Goal: Use online tool/utility

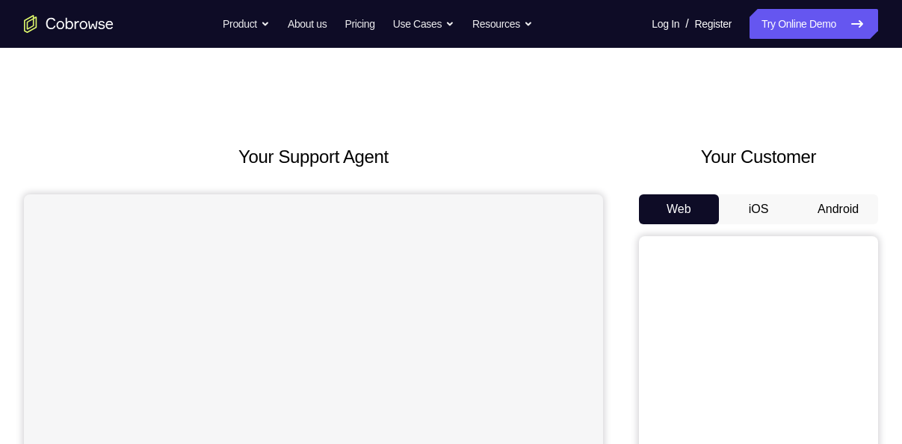
click at [840, 205] on button "Android" at bounding box center [838, 209] width 80 height 30
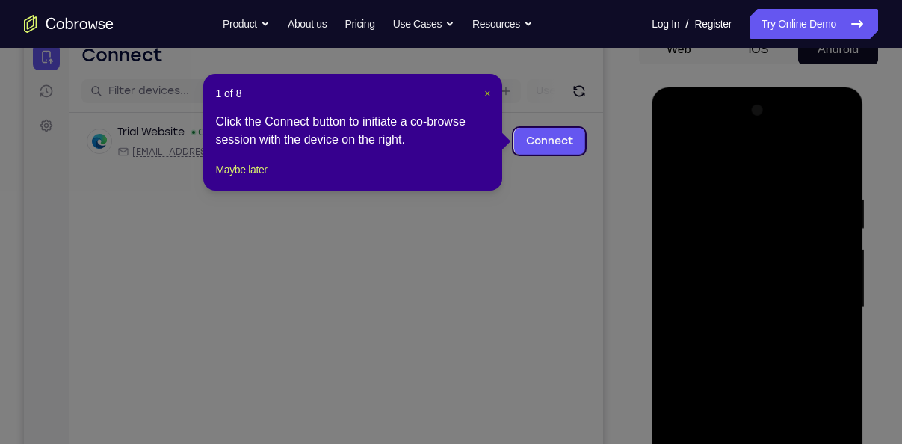
click at [489, 87] on span "×" at bounding box center [487, 93] width 6 height 12
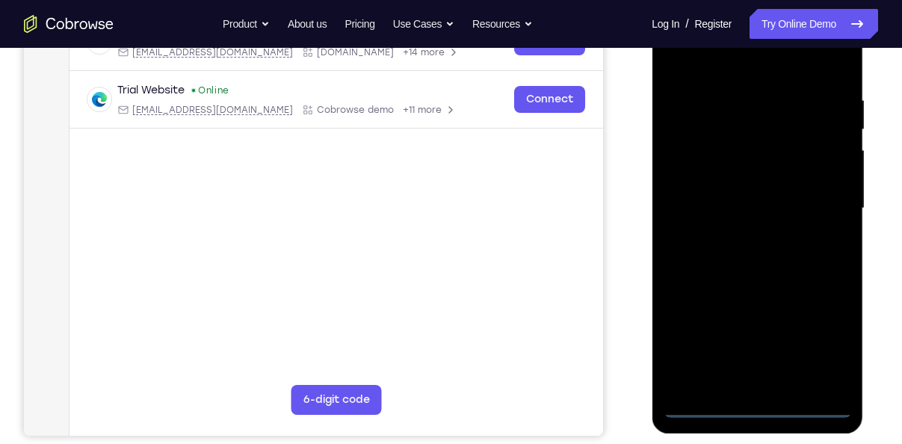
scroll to position [260, 0]
click at [762, 408] on div at bounding box center [757, 208] width 188 height 419
click at [760, 406] on div at bounding box center [757, 208] width 188 height 419
click at [827, 329] on div at bounding box center [757, 208] width 188 height 419
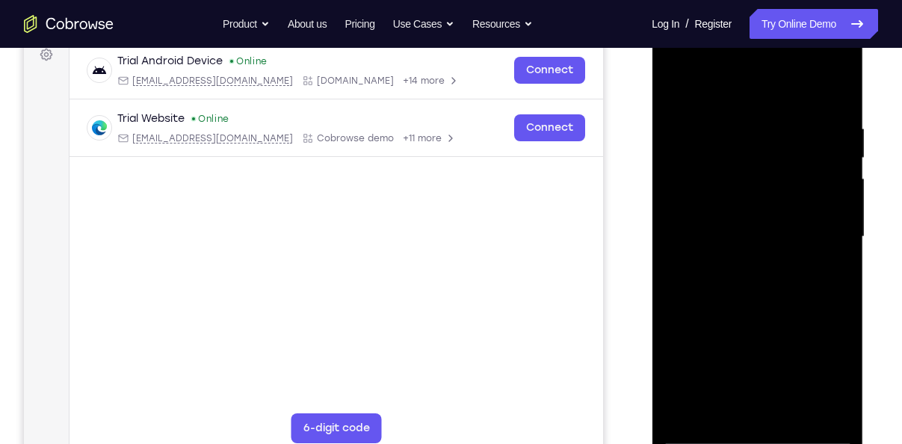
scroll to position [224, 0]
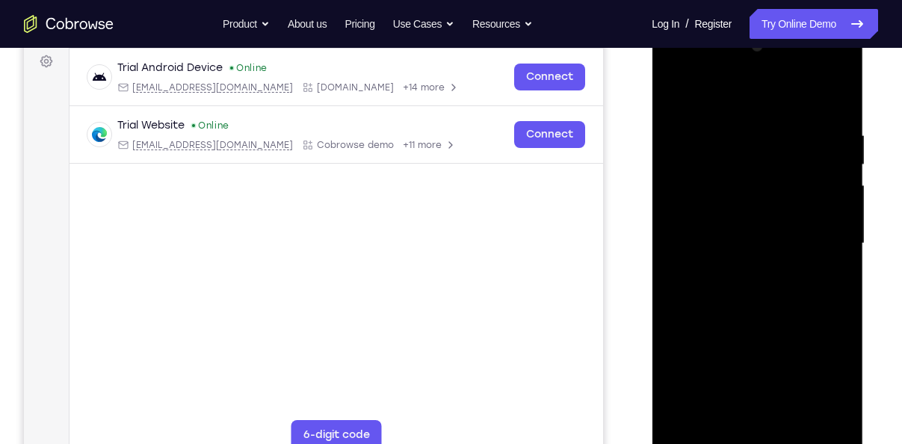
click at [700, 100] on div at bounding box center [757, 243] width 188 height 419
click at [826, 235] on div at bounding box center [757, 243] width 188 height 419
click at [739, 265] on div at bounding box center [757, 243] width 188 height 419
click at [710, 226] on div at bounding box center [757, 243] width 188 height 419
click at [717, 211] on div at bounding box center [757, 243] width 188 height 419
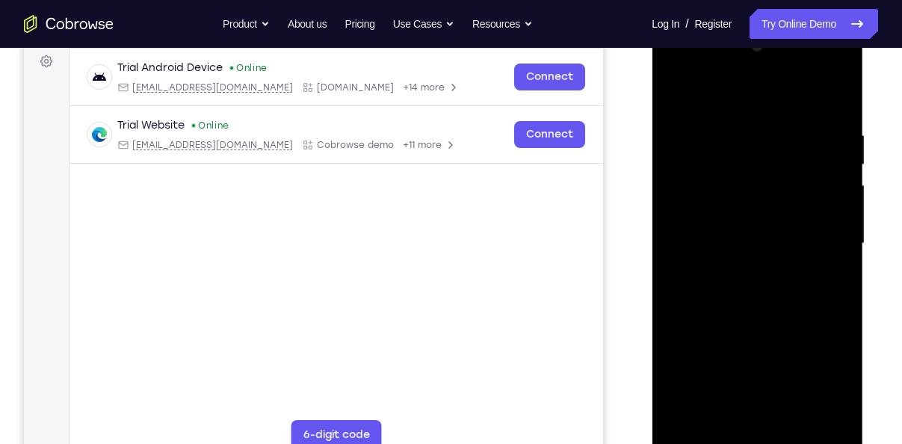
click at [744, 185] on div at bounding box center [757, 243] width 188 height 419
click at [719, 214] on div at bounding box center [757, 243] width 188 height 419
click at [722, 238] on div at bounding box center [757, 243] width 188 height 419
click at [712, 298] on div at bounding box center [757, 243] width 188 height 419
click at [716, 285] on div at bounding box center [757, 243] width 188 height 419
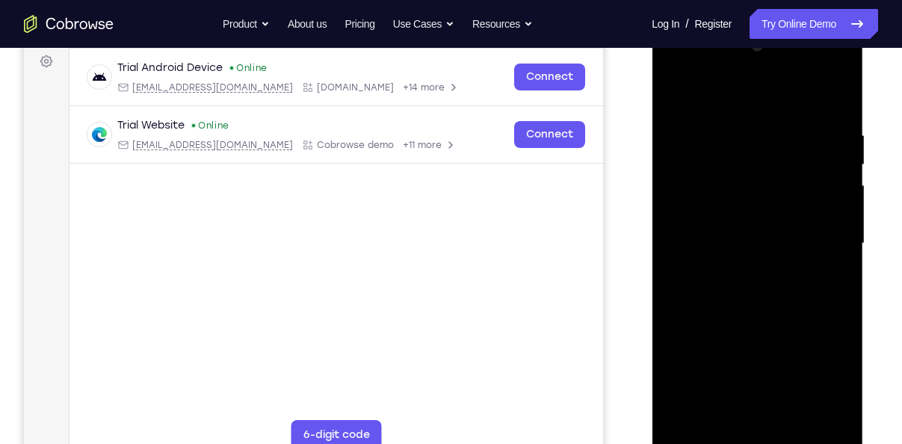
click at [727, 315] on div at bounding box center [757, 243] width 188 height 419
click at [756, 214] on div at bounding box center [757, 243] width 188 height 419
click at [789, 243] on div at bounding box center [757, 243] width 188 height 419
click at [703, 152] on div at bounding box center [757, 243] width 188 height 419
click at [748, 187] on div at bounding box center [757, 243] width 188 height 419
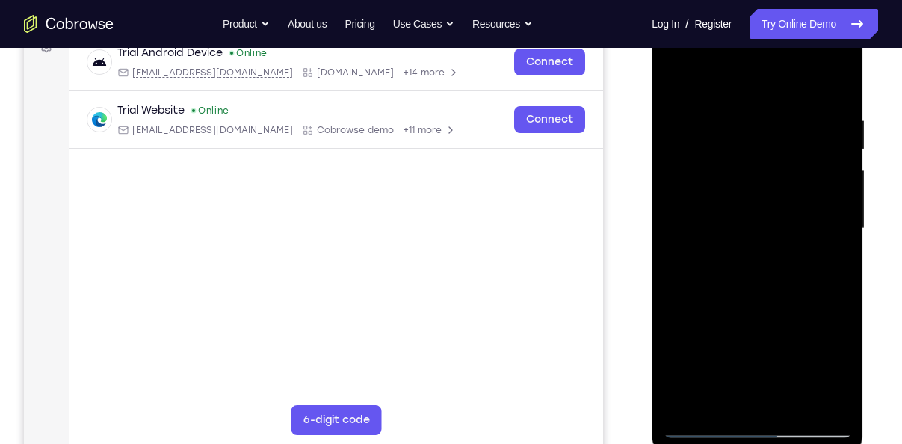
scroll to position [215, 0]
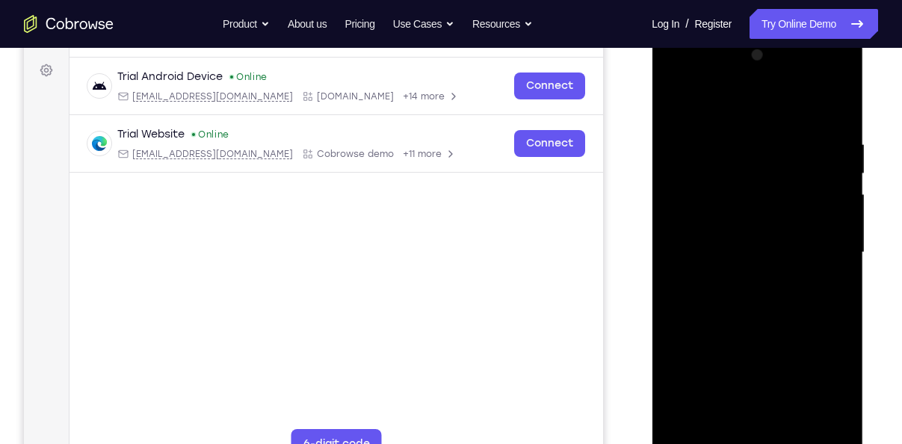
click at [833, 120] on div at bounding box center [757, 252] width 188 height 419
click at [794, 425] on div at bounding box center [757, 252] width 188 height 419
click at [726, 329] on div at bounding box center [757, 252] width 188 height 419
drag, startPoint x: 742, startPoint y: 285, endPoint x: 751, endPoint y: 469, distance: 183.3
click at [751, 443] on div at bounding box center [757, 254] width 211 height 445
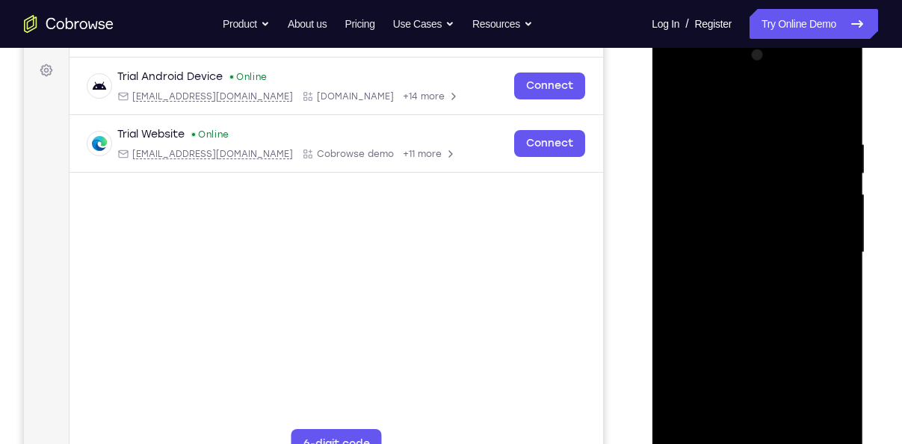
click at [676, 96] on div at bounding box center [757, 252] width 188 height 419
click at [735, 127] on div at bounding box center [757, 252] width 188 height 419
click at [819, 269] on div at bounding box center [757, 252] width 188 height 419
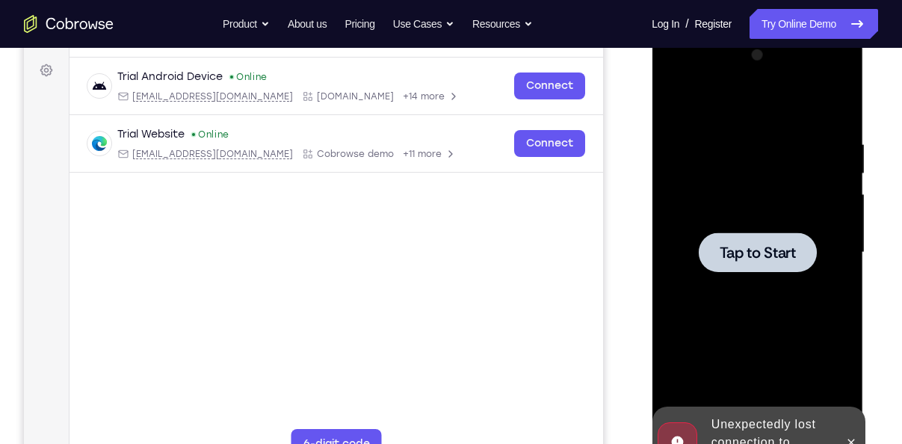
click at [780, 257] on span "Tap to Start" at bounding box center [757, 252] width 76 height 15
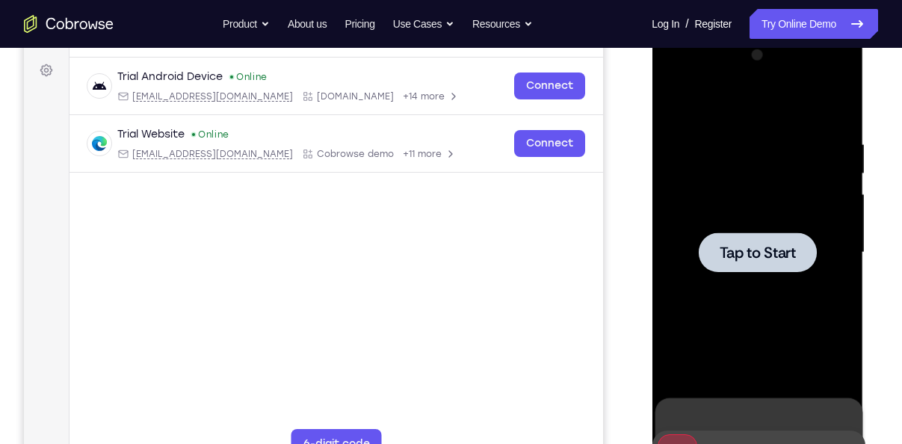
click at [737, 248] on span "Tap to Start" at bounding box center [757, 252] width 76 height 15
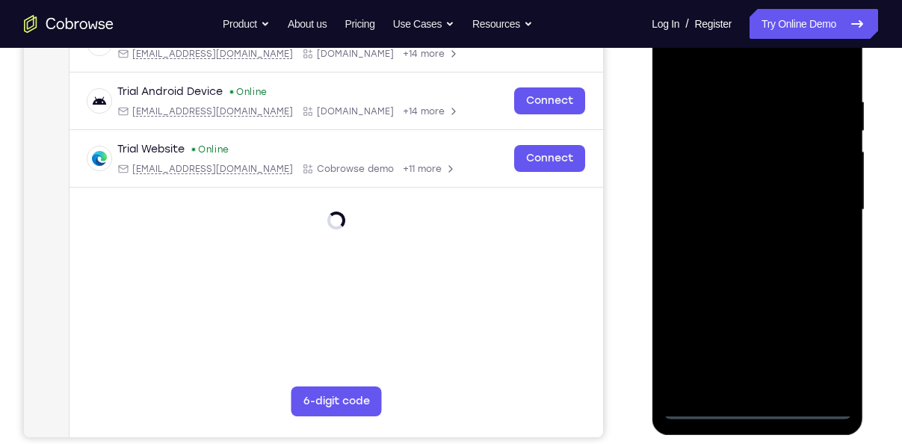
scroll to position [274, 0]
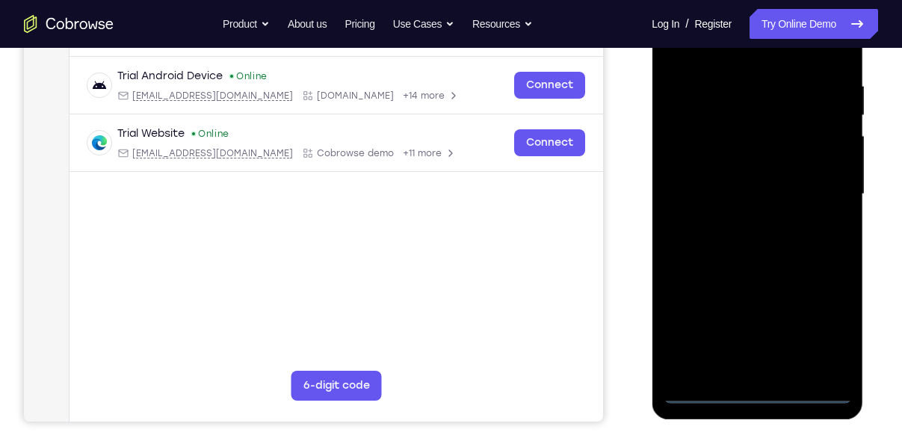
click at [753, 393] on div at bounding box center [757, 194] width 188 height 419
click at [833, 326] on div at bounding box center [757, 194] width 188 height 419
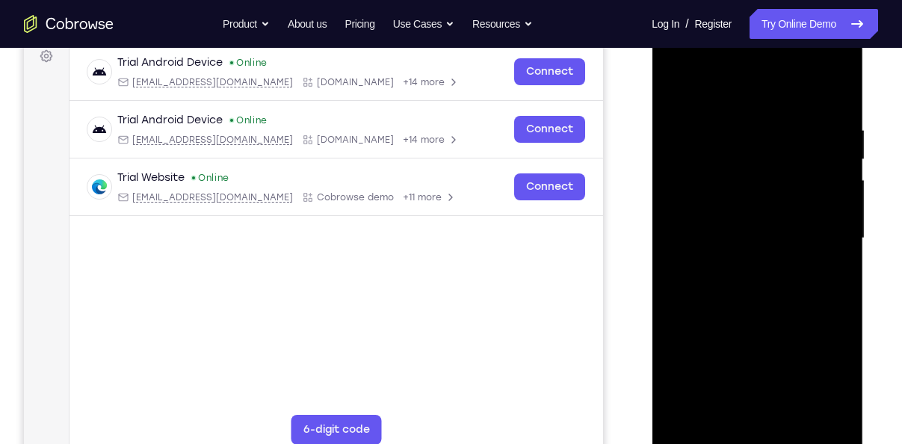
scroll to position [227, 0]
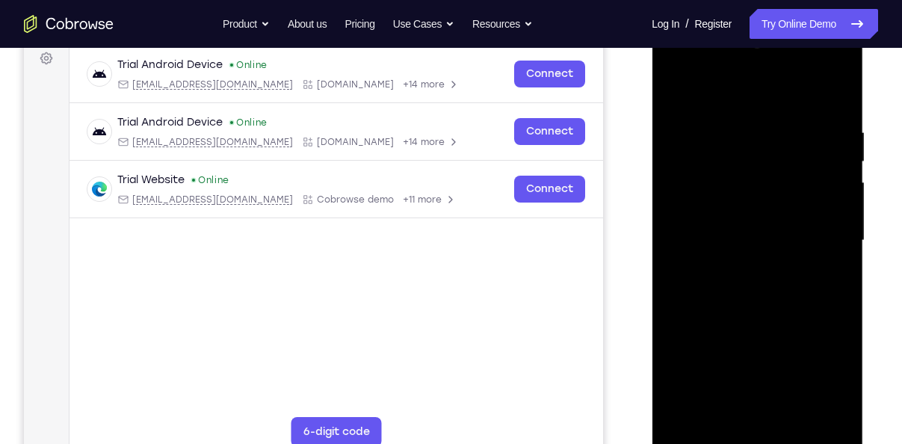
click at [743, 89] on div at bounding box center [757, 240] width 188 height 419
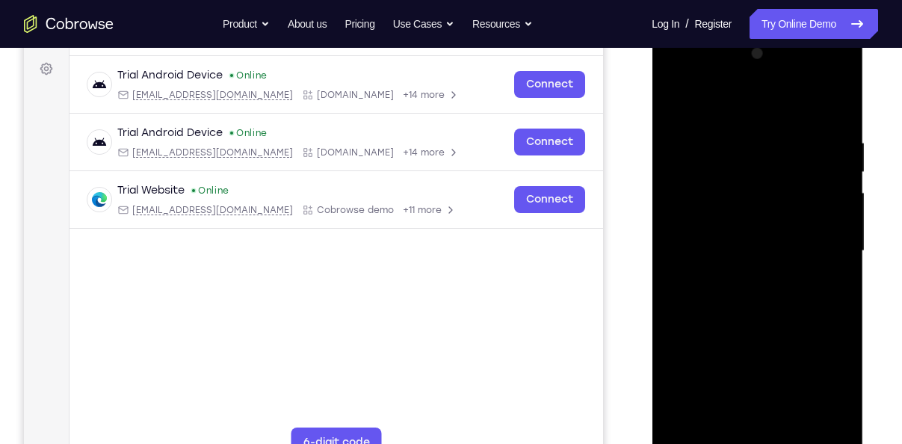
click at [703, 99] on div at bounding box center [757, 251] width 188 height 419
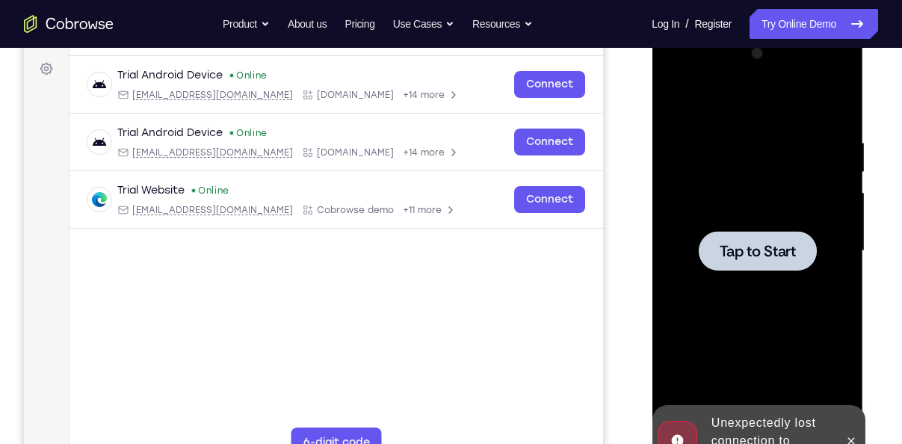
click at [711, 99] on div at bounding box center [757, 251] width 188 height 419
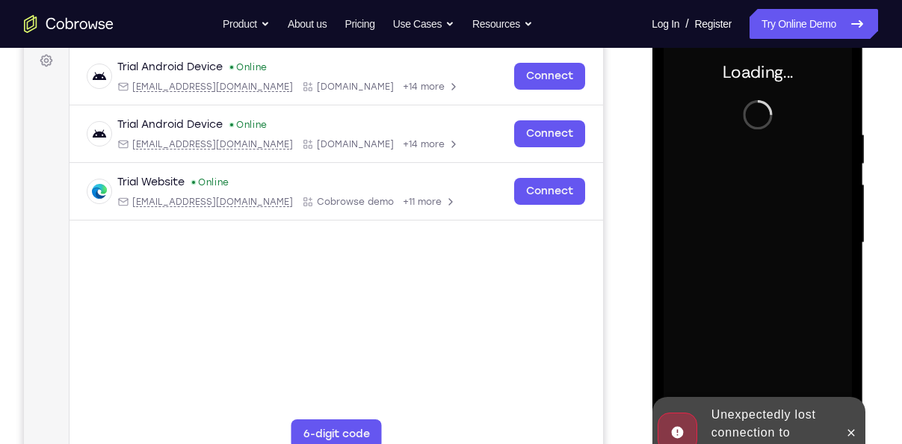
scroll to position [226, 0]
click at [848, 433] on icon at bounding box center [851, 432] width 12 height 12
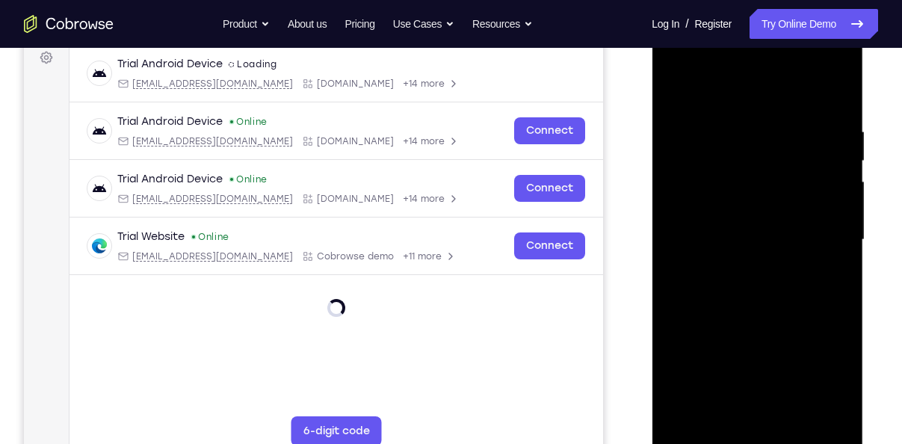
scroll to position [229, 0]
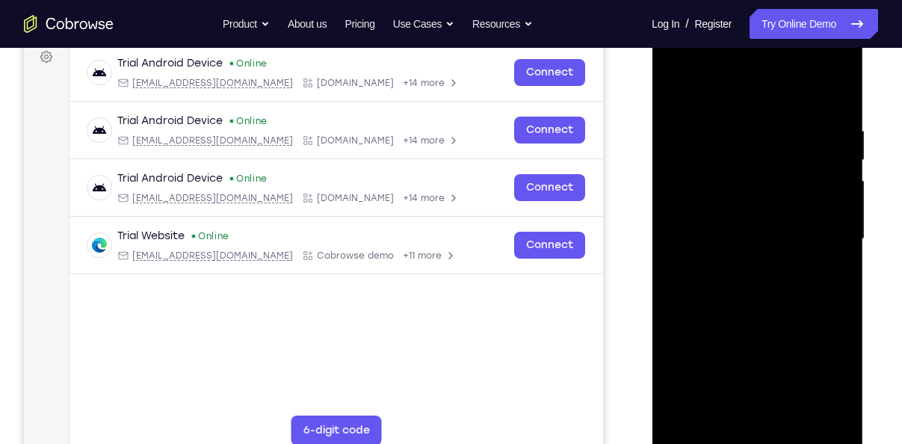
click at [762, 430] on div at bounding box center [757, 239] width 188 height 419
click at [759, 436] on div at bounding box center [757, 239] width 188 height 419
click at [822, 369] on div at bounding box center [757, 239] width 188 height 419
click at [714, 87] on div at bounding box center [757, 239] width 188 height 419
click at [827, 230] on div at bounding box center [757, 239] width 188 height 419
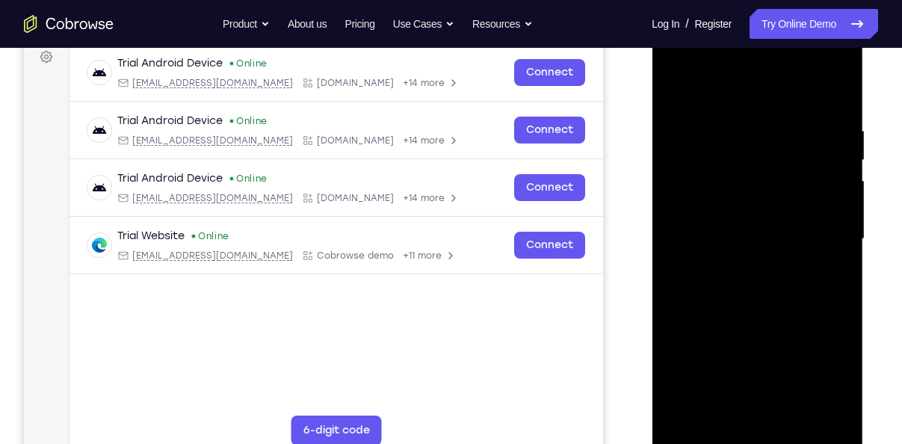
click at [739, 243] on div at bounding box center [757, 239] width 188 height 419
click at [738, 266] on div at bounding box center [757, 239] width 188 height 419
click at [726, 217] on div at bounding box center [757, 239] width 188 height 419
click at [714, 209] on div at bounding box center [757, 239] width 188 height 419
click at [710, 235] on div at bounding box center [757, 239] width 188 height 419
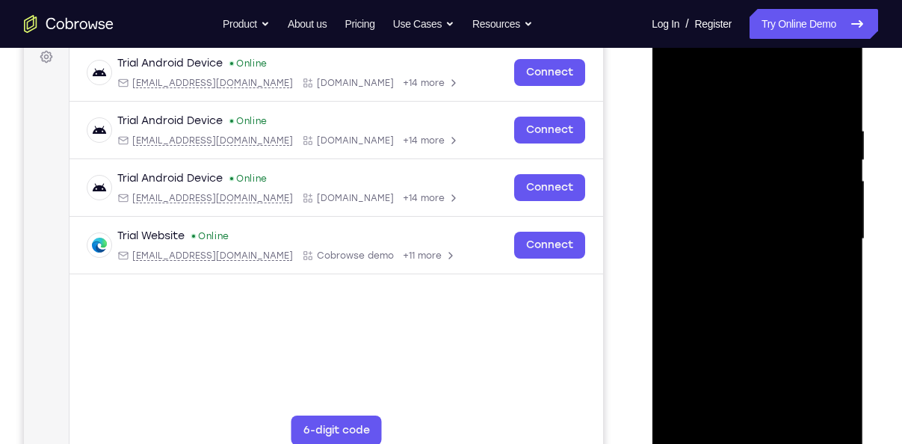
click at [713, 290] on div at bounding box center [757, 239] width 188 height 419
click at [713, 283] on div at bounding box center [757, 239] width 188 height 419
click at [744, 281] on div at bounding box center [757, 239] width 188 height 419
click at [747, 312] on div at bounding box center [757, 239] width 188 height 419
click at [694, 167] on div at bounding box center [757, 239] width 188 height 419
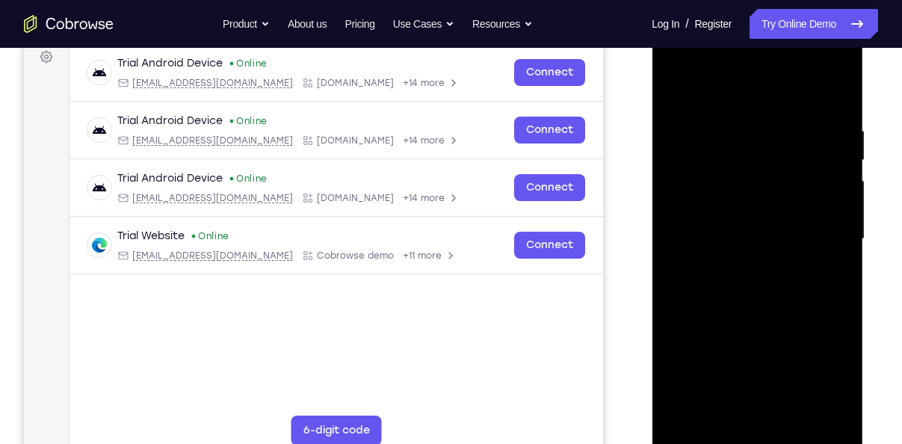
click at [740, 202] on div at bounding box center [757, 239] width 188 height 419
click at [709, 171] on div at bounding box center [757, 239] width 188 height 419
click at [721, 173] on div at bounding box center [757, 239] width 188 height 419
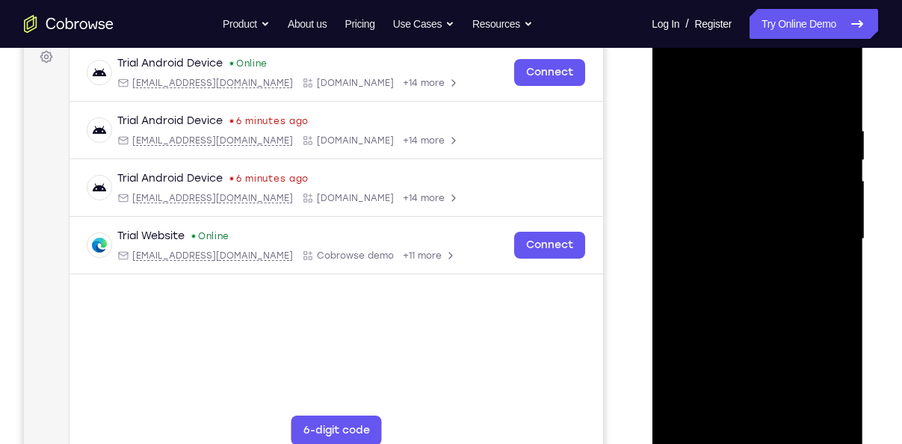
click at [724, 201] on div at bounding box center [757, 239] width 188 height 419
click at [839, 111] on div at bounding box center [757, 239] width 188 height 419
click at [733, 128] on div at bounding box center [757, 239] width 188 height 419
